Goal: Use online tool/utility: Utilize a website feature to perform a specific function

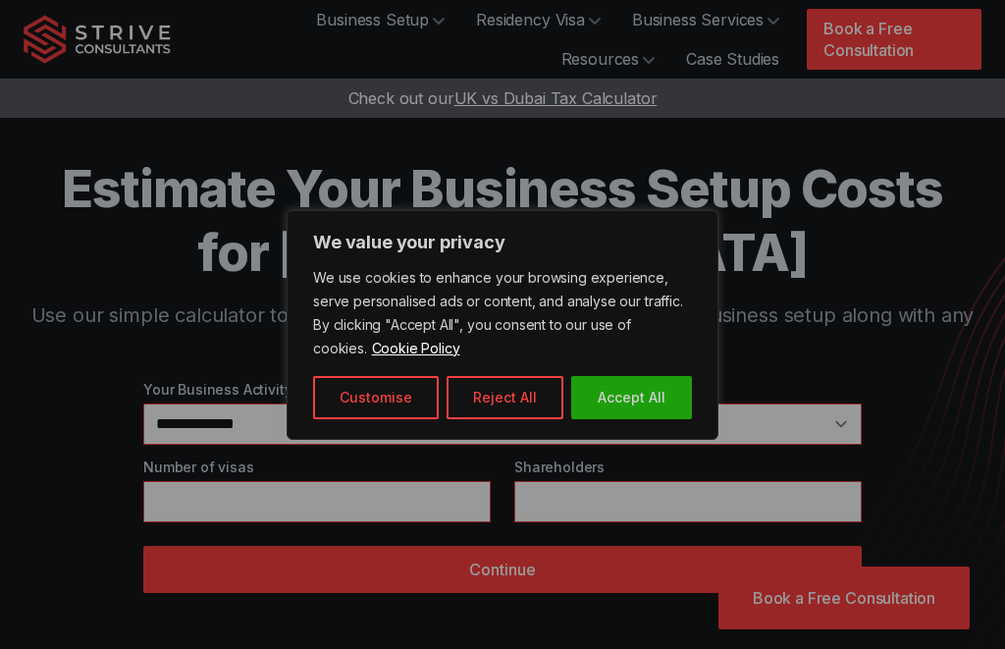
click at [671, 394] on button "Accept All" at bounding box center [631, 397] width 121 height 43
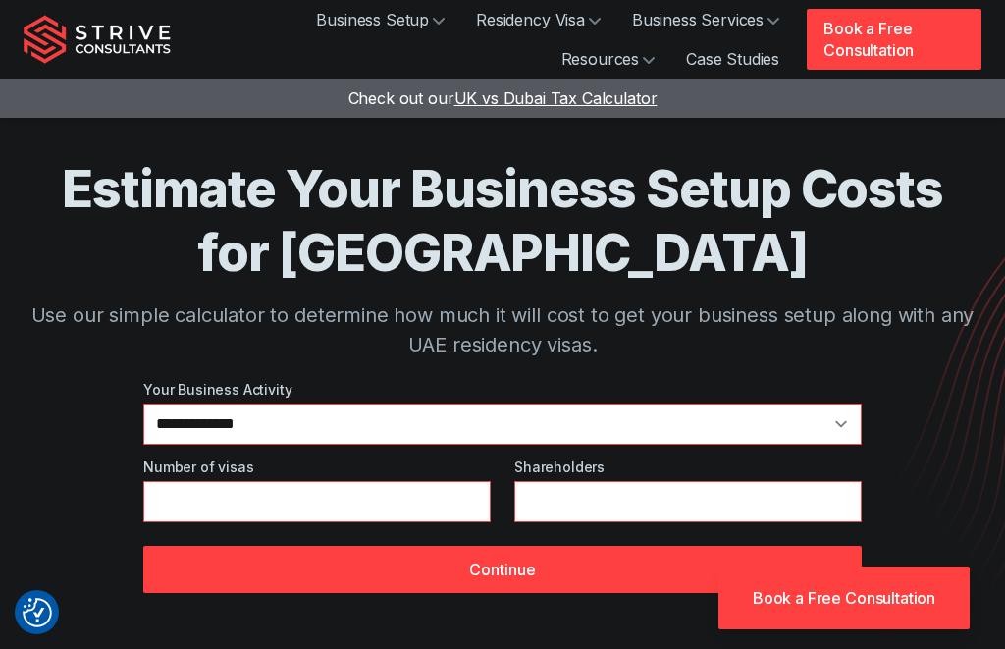
click at [836, 420] on select "**********" at bounding box center [502, 423] width 718 height 41
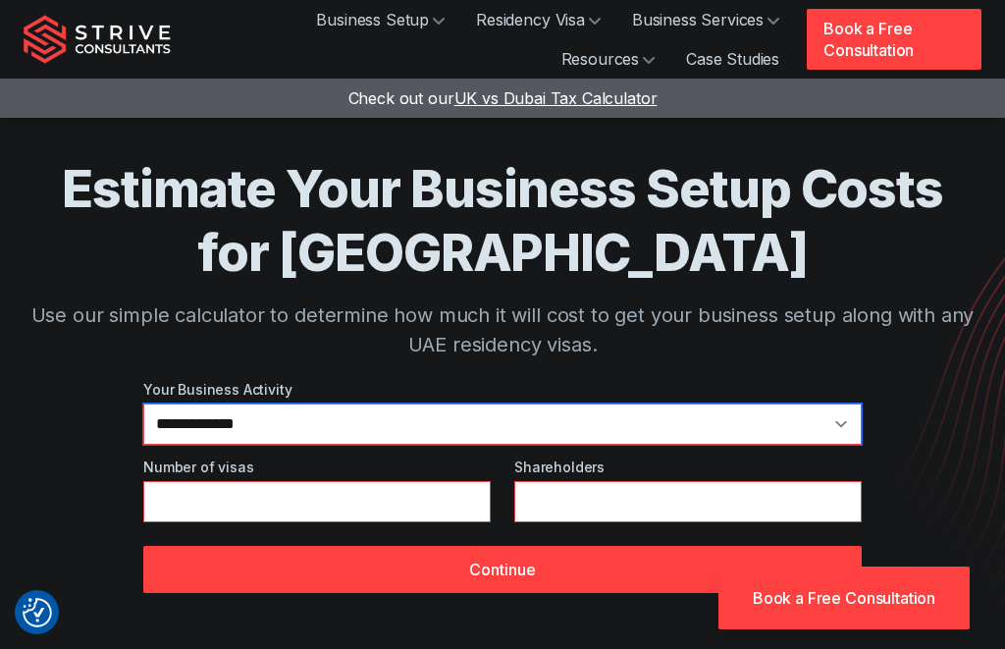
select select "*"
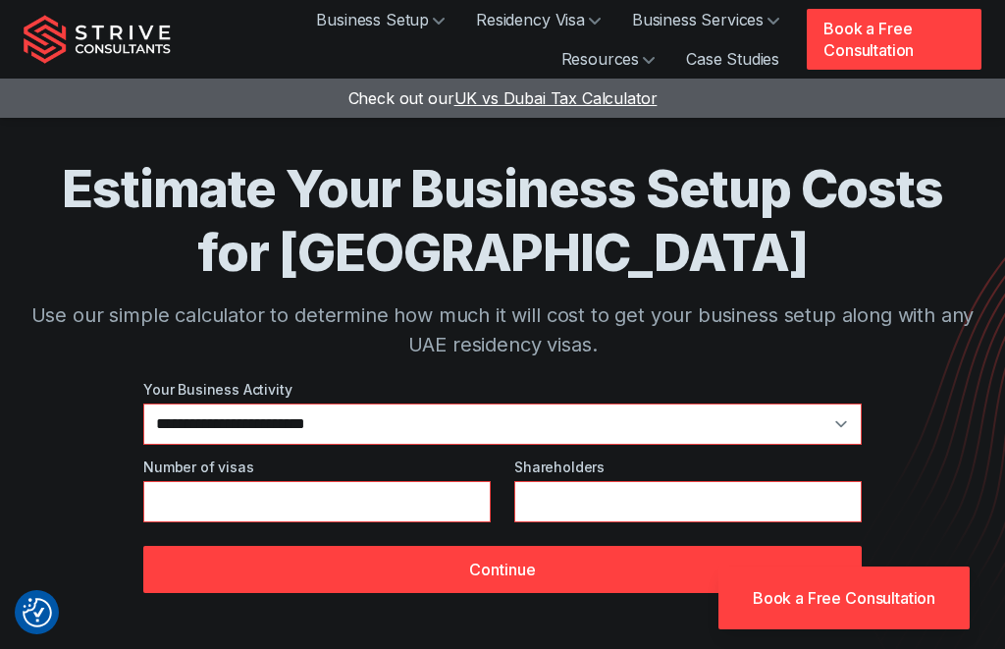
click at [563, 569] on button "Continue" at bounding box center [502, 569] width 718 height 47
